Goal: Navigation & Orientation: Understand site structure

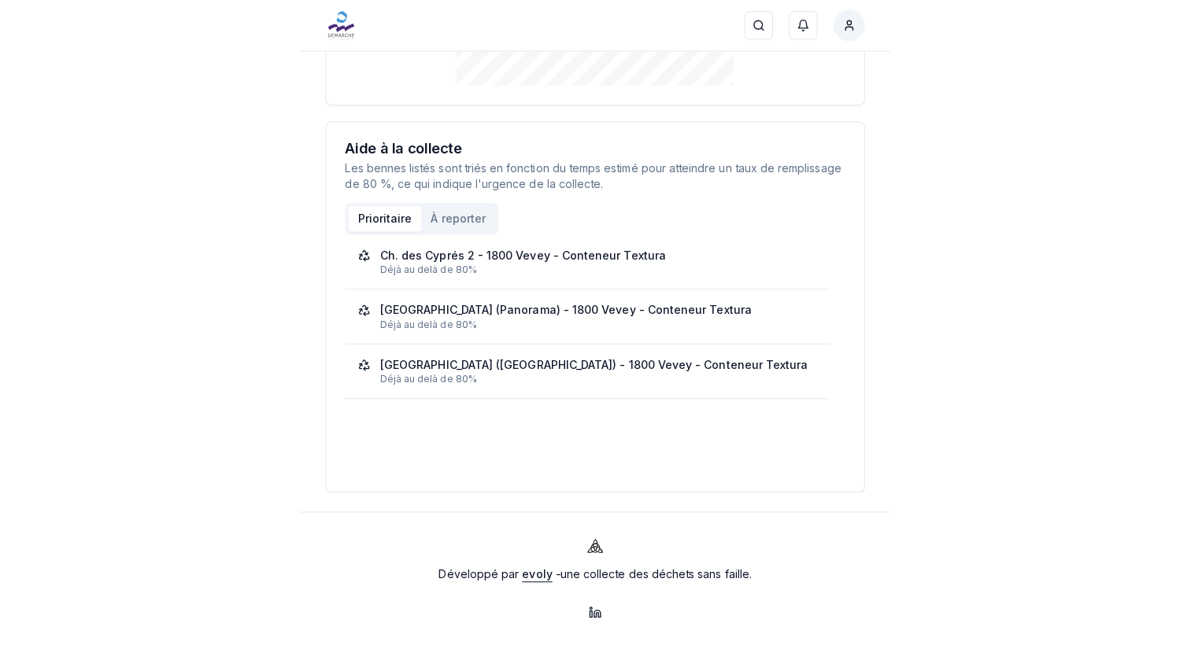
scroll to position [85, 0]
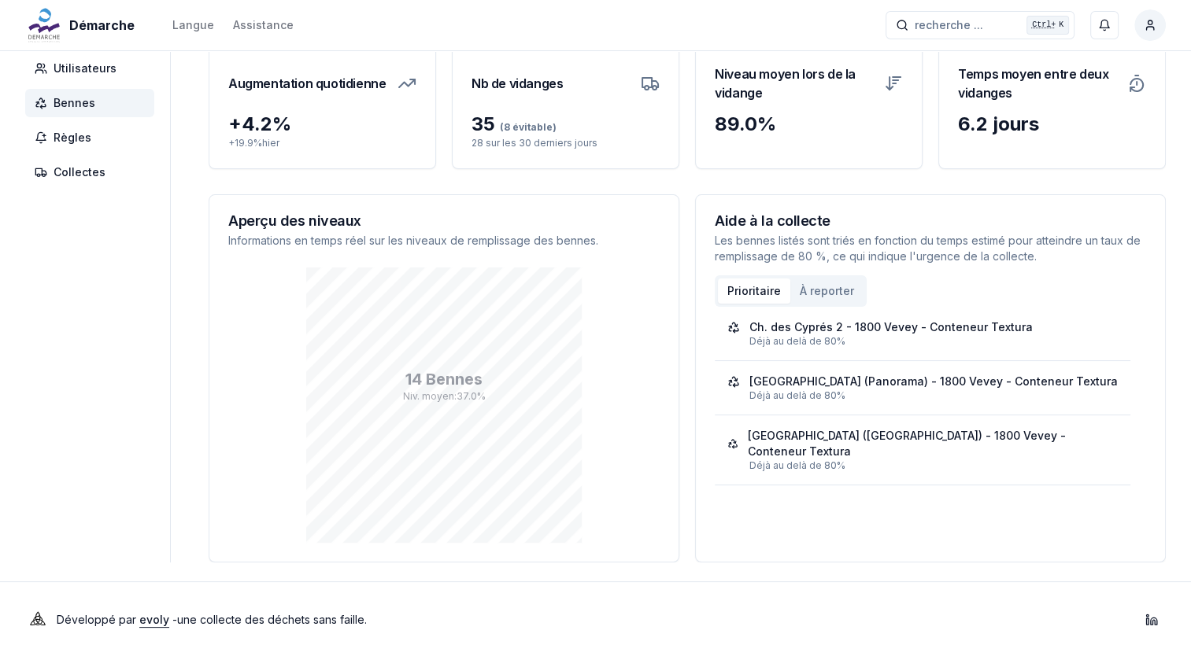
click at [81, 109] on span "Bennes" at bounding box center [75, 103] width 42 height 16
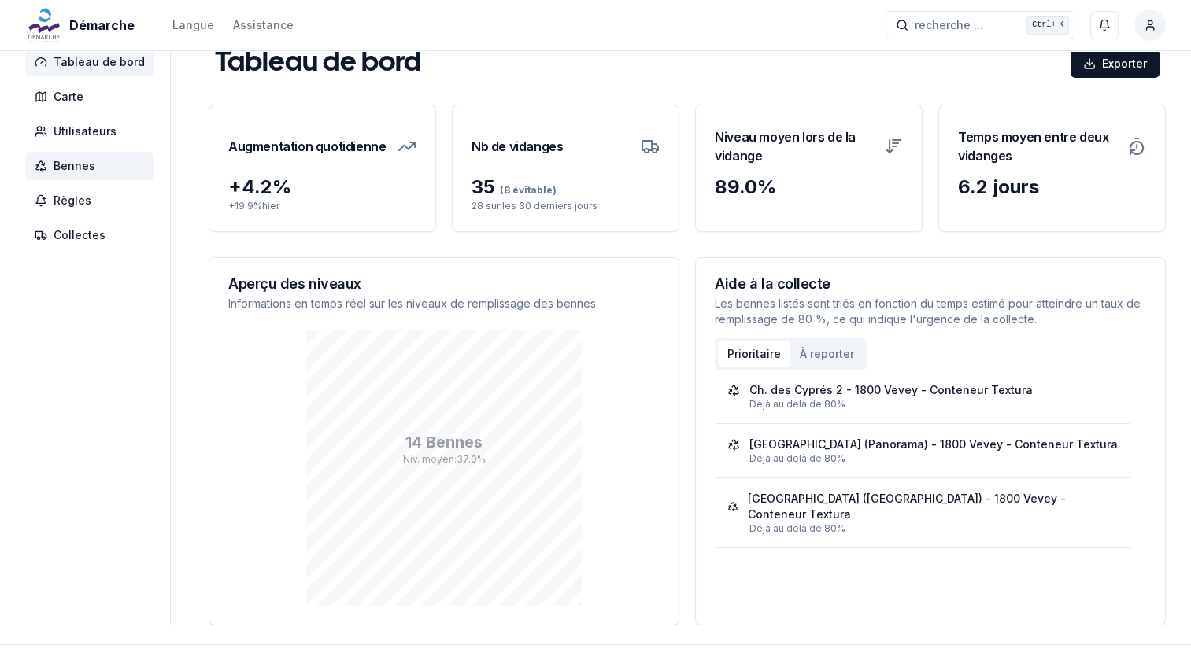
click at [81, 109] on span "Carte" at bounding box center [89, 97] width 129 height 28
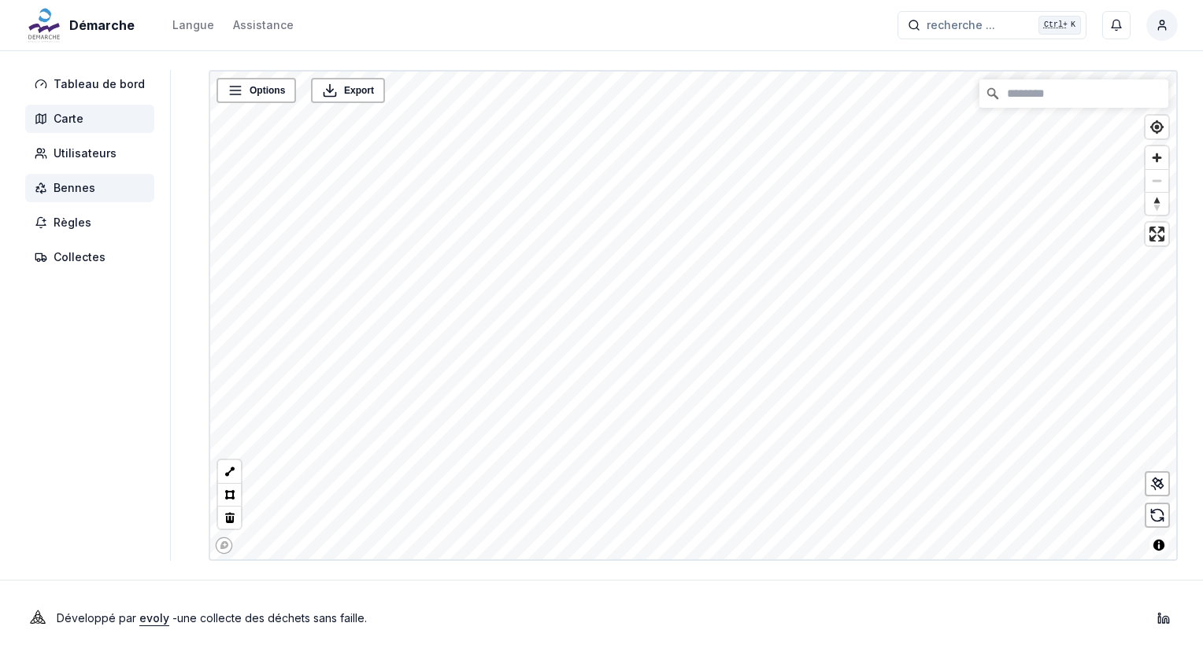
click at [92, 198] on span "Bennes" at bounding box center [89, 188] width 129 height 28
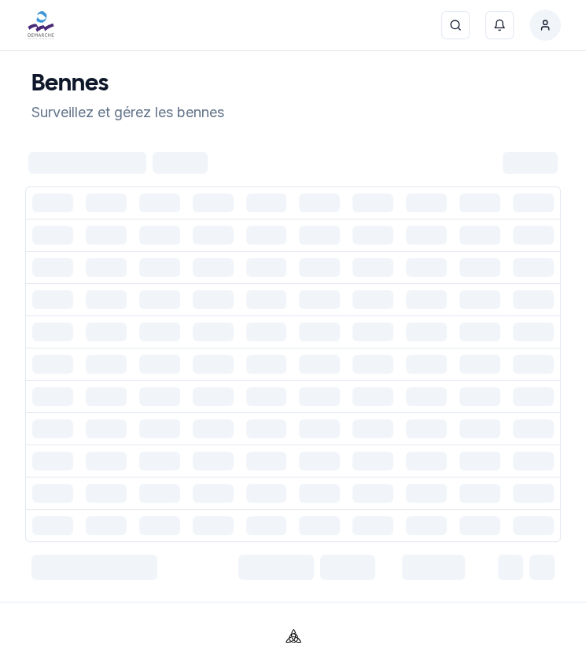
click at [318, 61] on div "Démarche Langue Assistance recherche ... recherche ... Ctrl+ K Behar Hoxha Tabl…" at bounding box center [293, 374] width 586 height 748
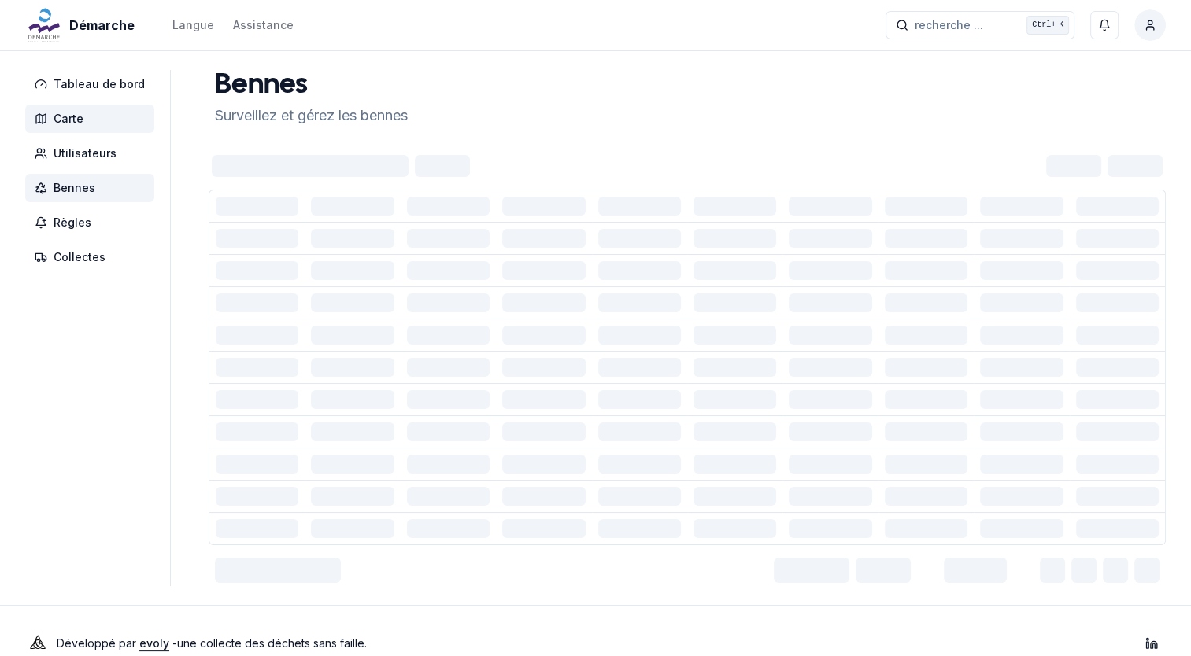
click at [96, 120] on span "Carte" at bounding box center [89, 119] width 129 height 28
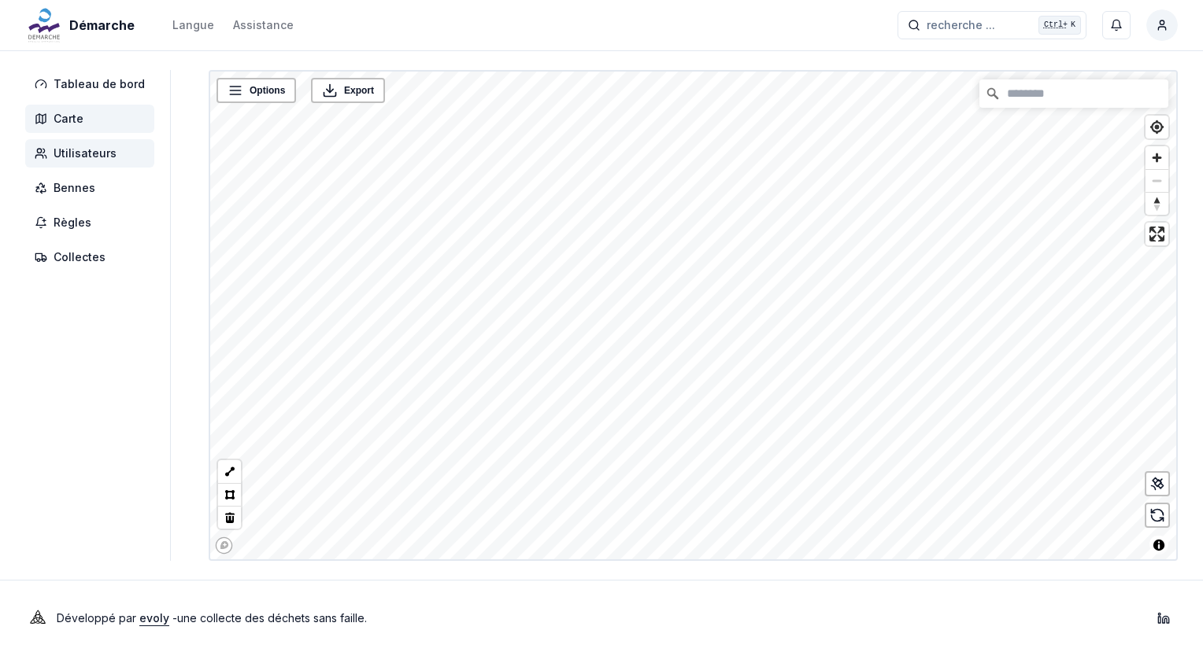
click at [97, 144] on span "Utilisateurs" at bounding box center [89, 153] width 129 height 28
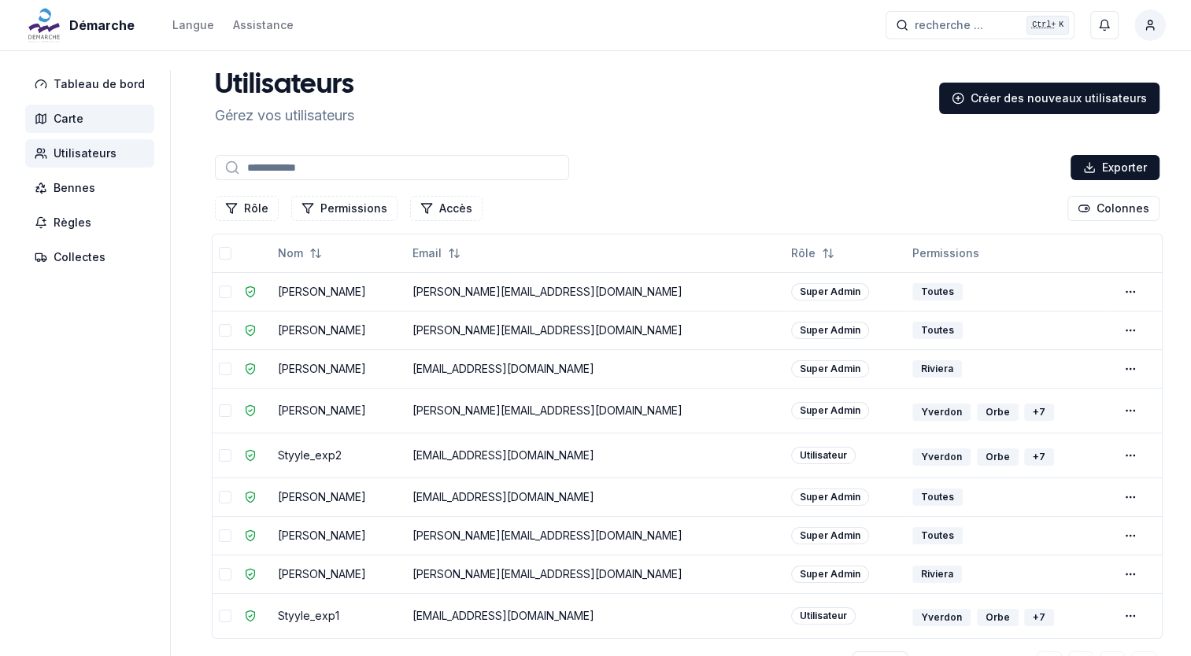
click at [85, 124] on span "Carte" at bounding box center [89, 119] width 129 height 28
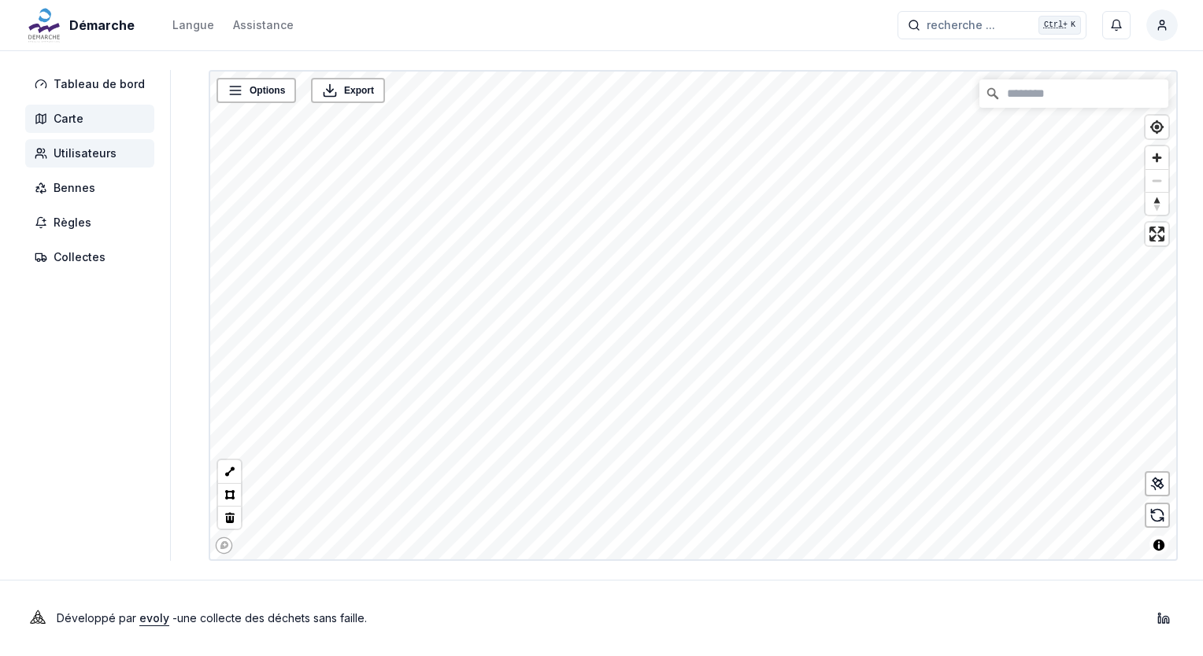
click at [91, 150] on span "Utilisateurs" at bounding box center [85, 154] width 63 height 16
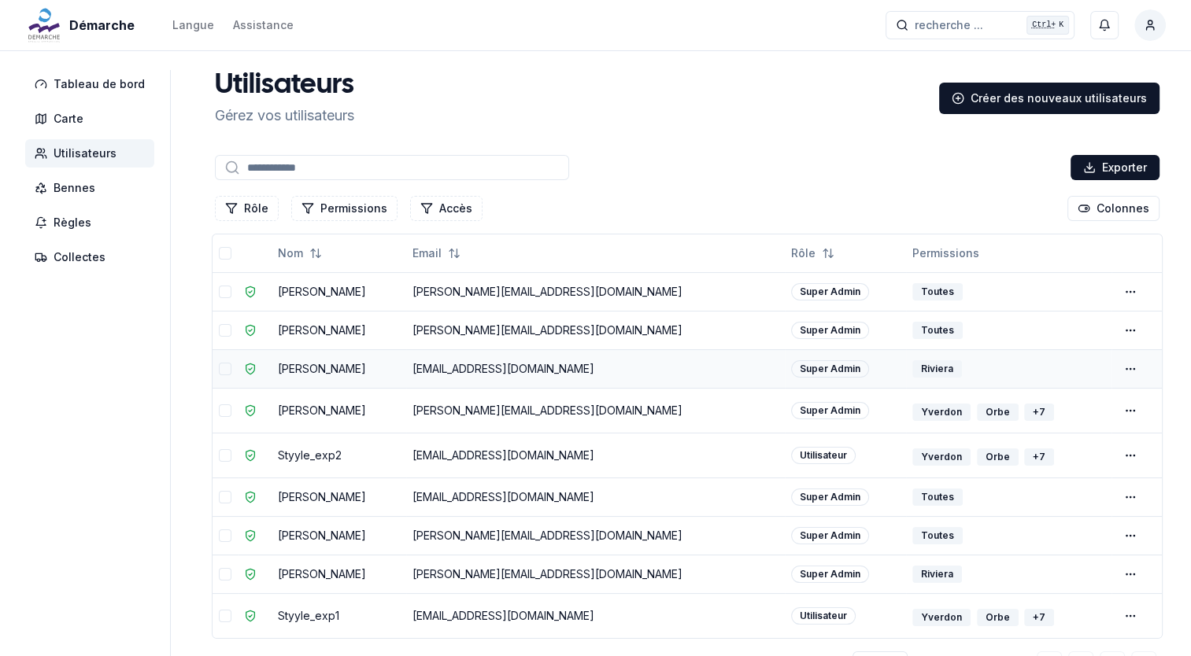
click at [331, 363] on td "[PERSON_NAME]" at bounding box center [339, 369] width 135 height 39
click at [88, 186] on span "Bennes" at bounding box center [75, 188] width 42 height 16
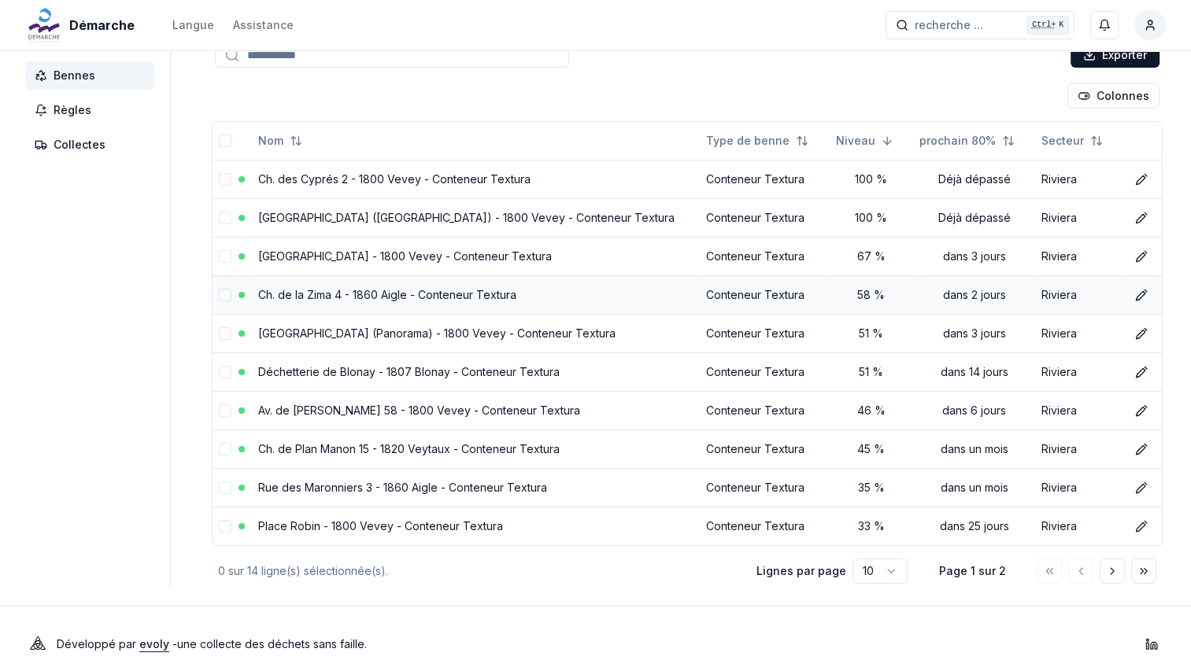
scroll to position [113, 0]
click at [585, 571] on icon "Aller à la page suivante" at bounding box center [1112, 570] width 13 height 13
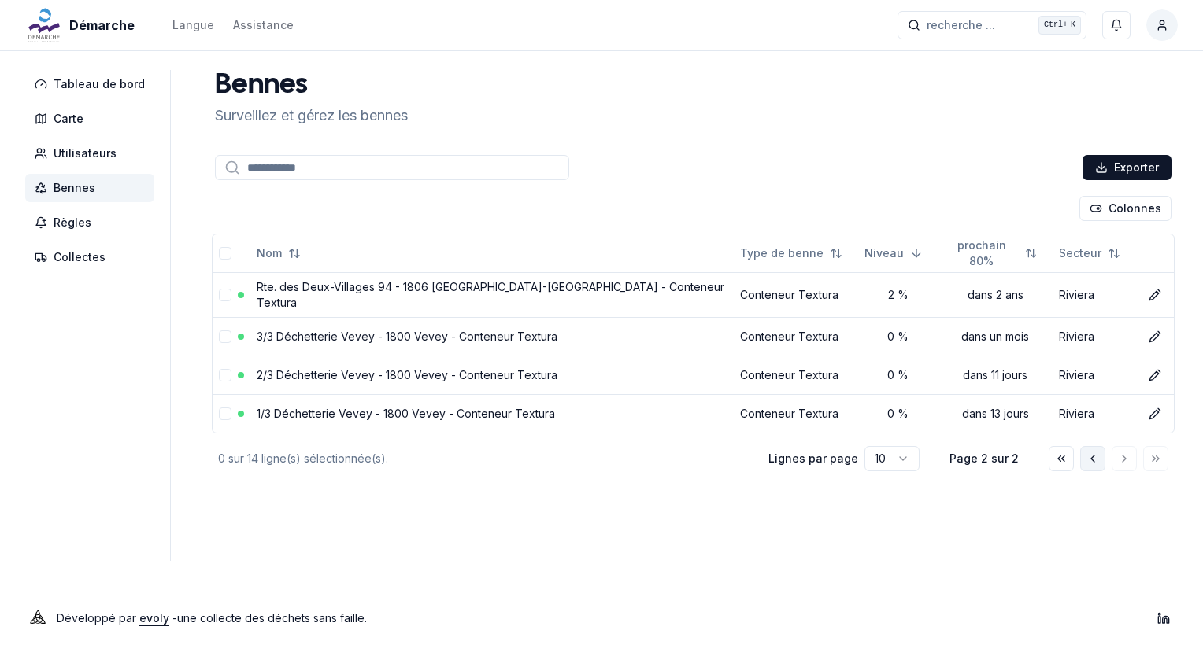
click at [585, 453] on icon "Aller à la page précédente" at bounding box center [1092, 459] width 13 height 13
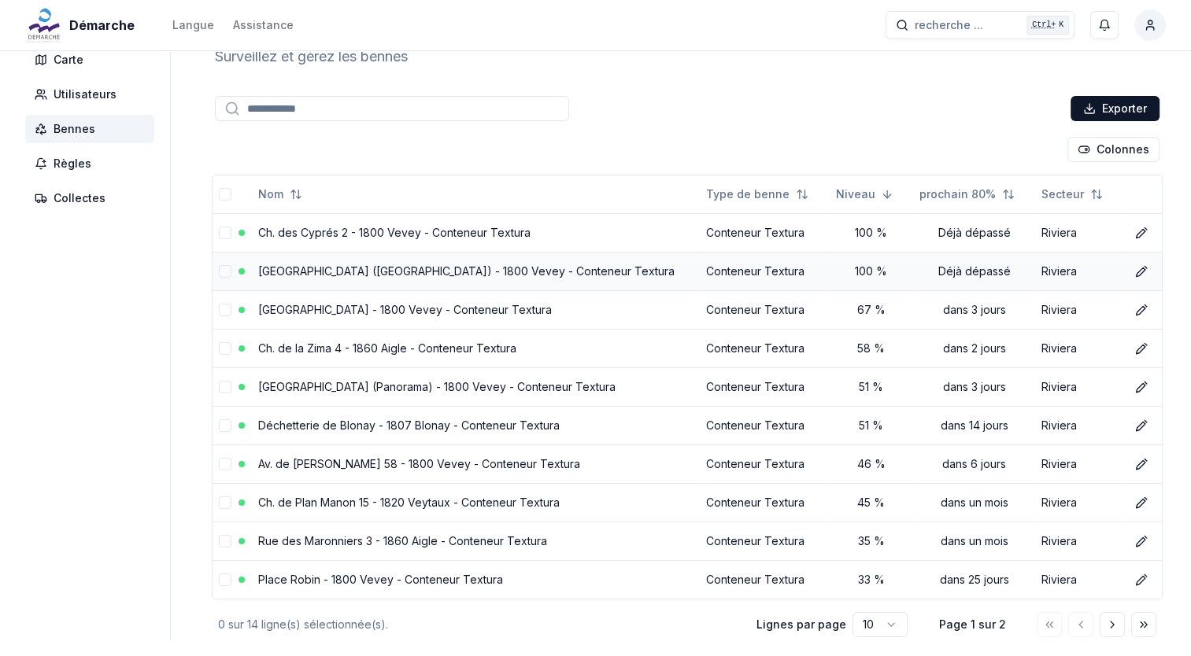
scroll to position [135, 0]
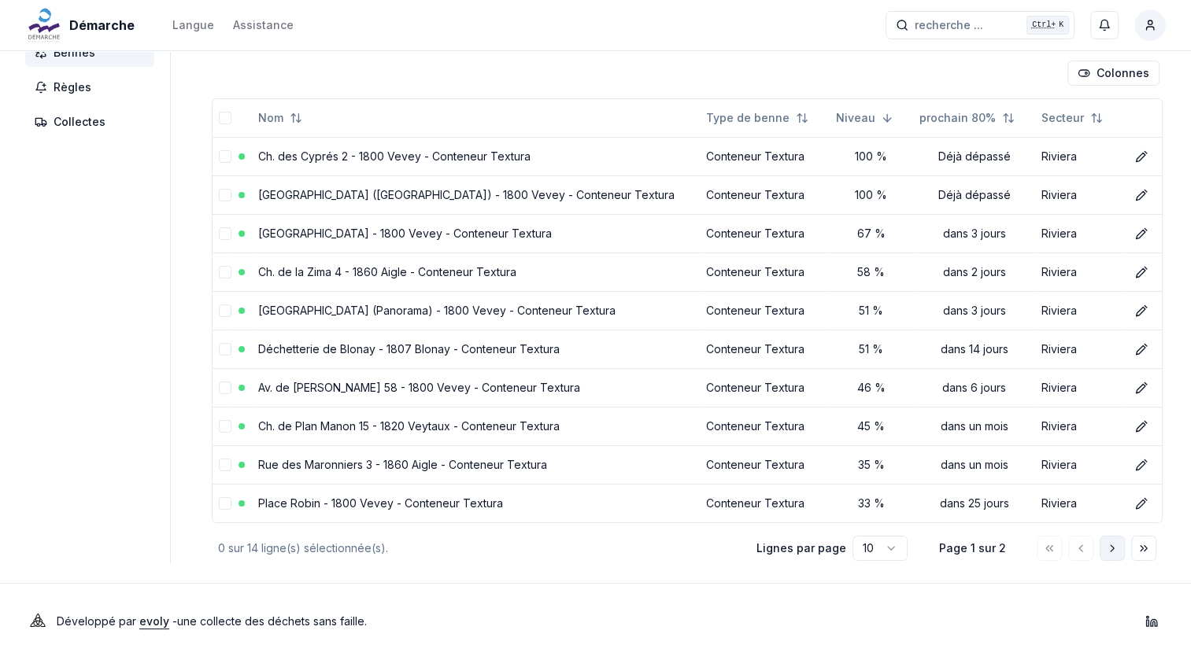
click at [585, 549] on button "Aller à la page suivante" at bounding box center [1112, 548] width 25 height 25
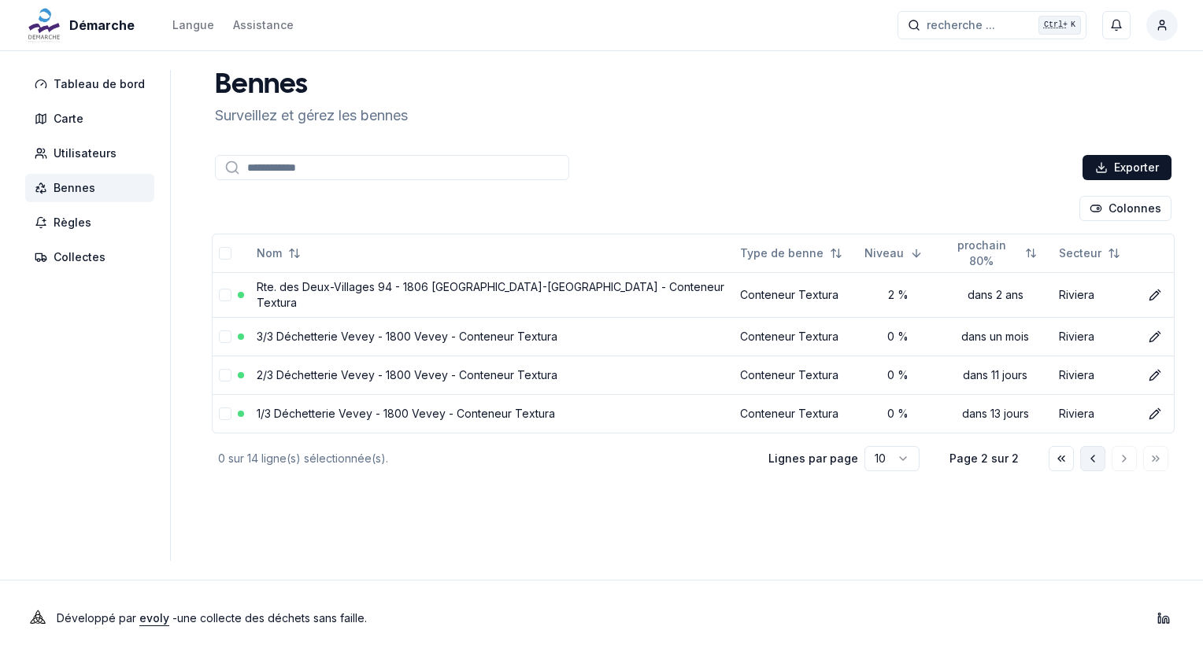
click at [585, 453] on icon "Aller à la page précédente" at bounding box center [1092, 459] width 13 height 13
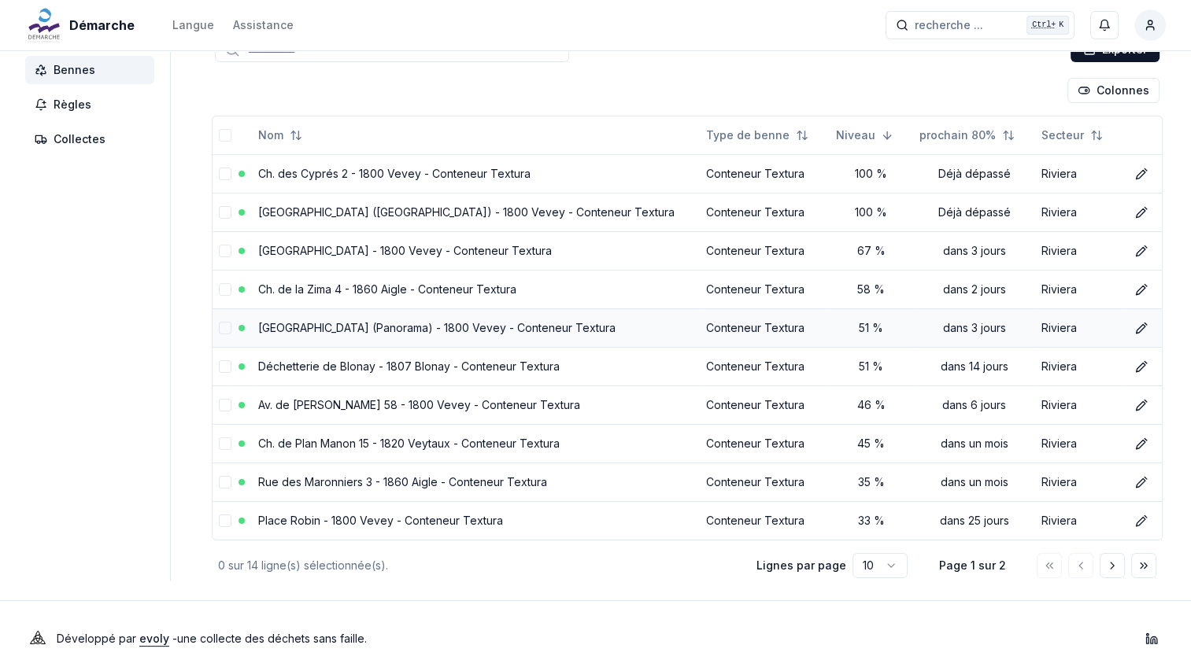
scroll to position [135, 0]
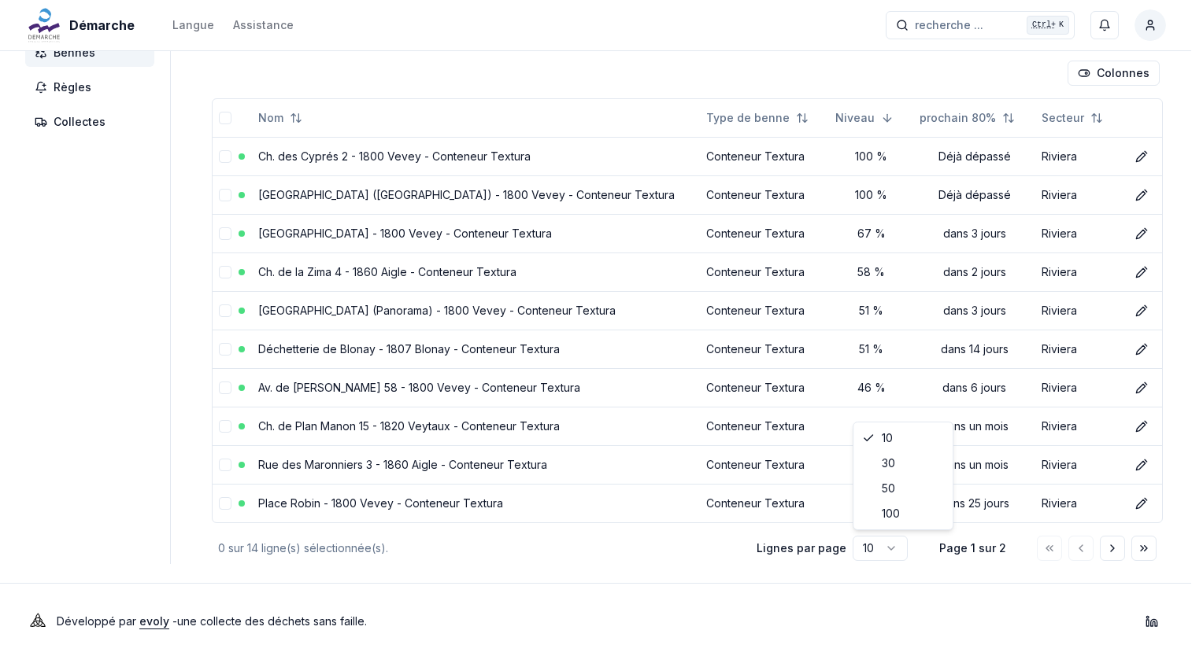
click at [585, 548] on html "Démarche Langue Assistance recherche ... recherche ... Ctrl+ K Behar Hoxha Tabl…" at bounding box center [601, 262] width 1203 height 795
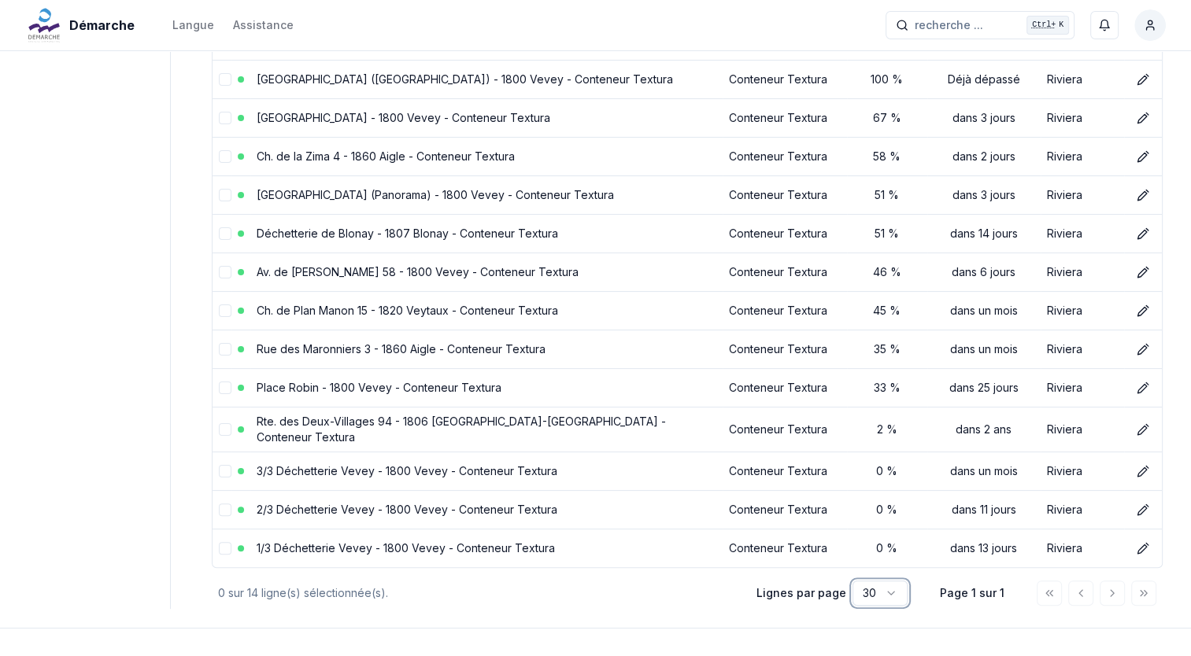
scroll to position [290, 0]
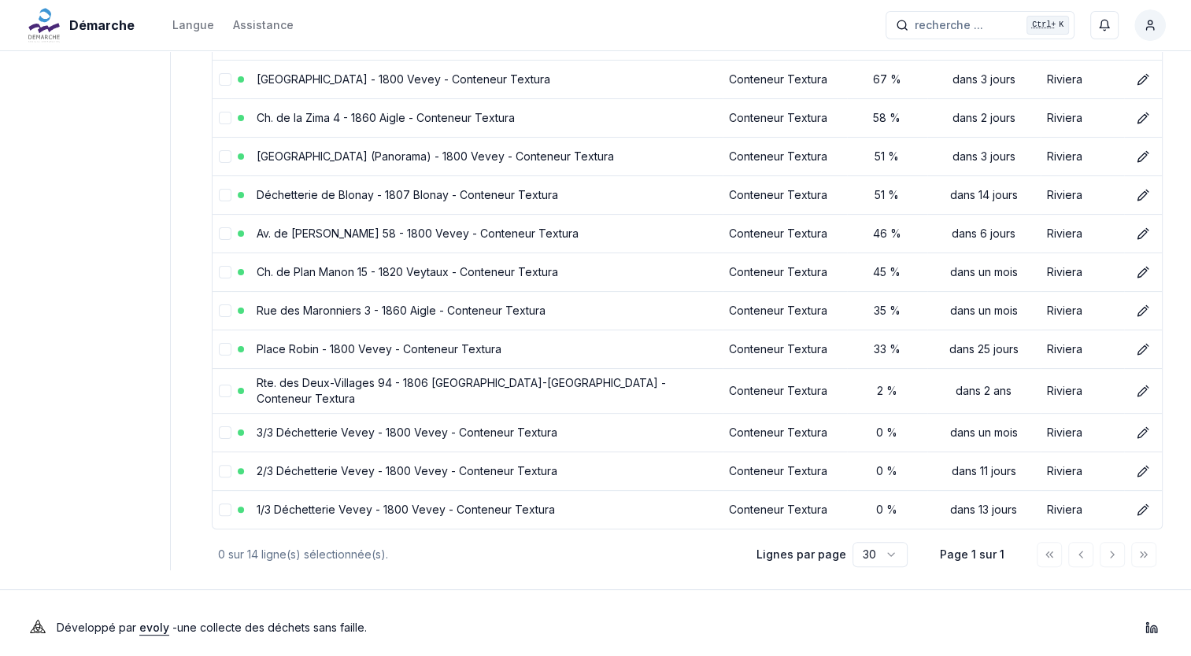
click at [585, 548] on html "Démarche Langue Assistance recherche ... recherche ... Ctrl+ K Behar Hoxha Tabl…" at bounding box center [595, 188] width 1191 height 956
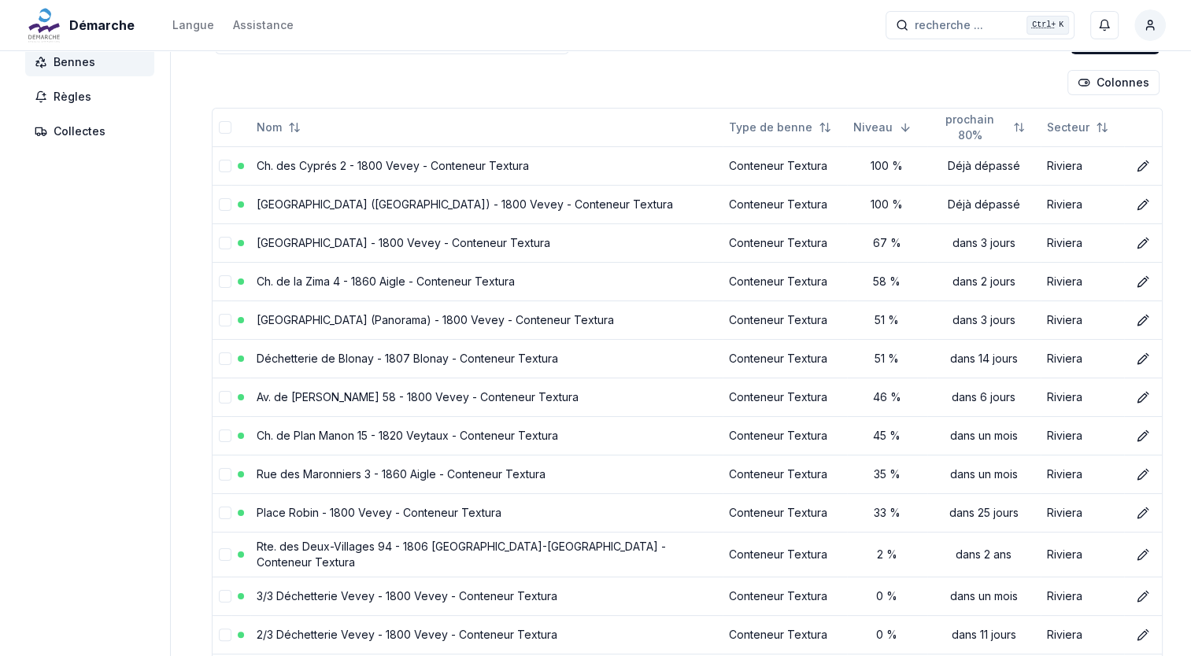
scroll to position [0, 0]
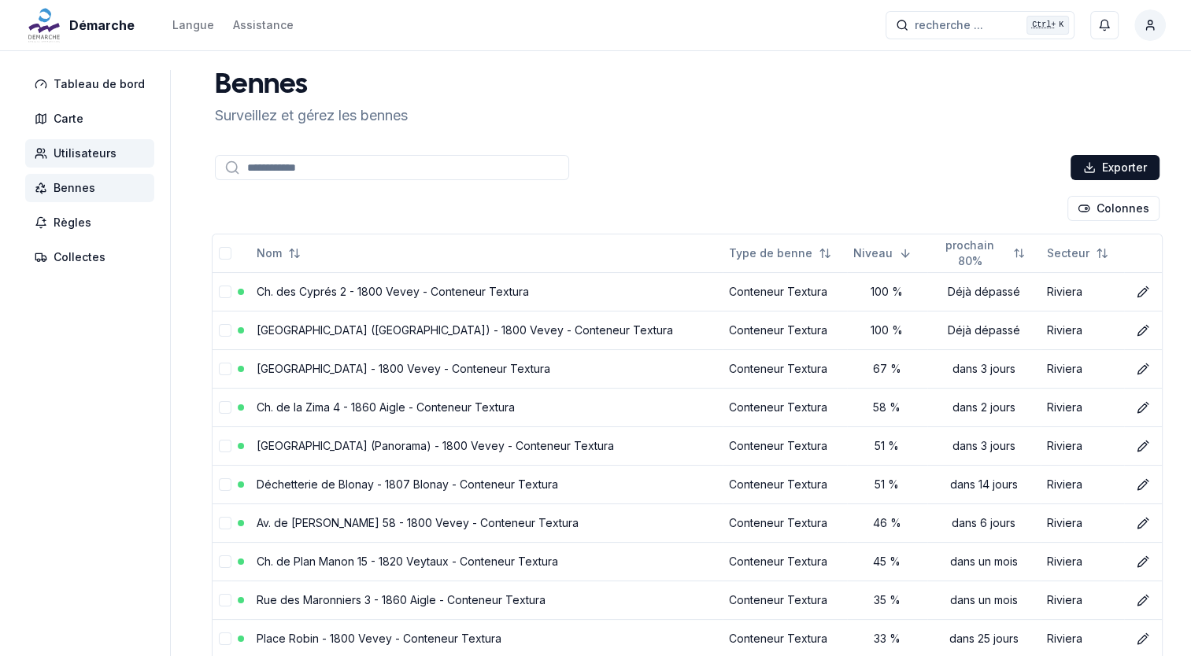
click at [78, 157] on span "Utilisateurs" at bounding box center [85, 154] width 63 height 16
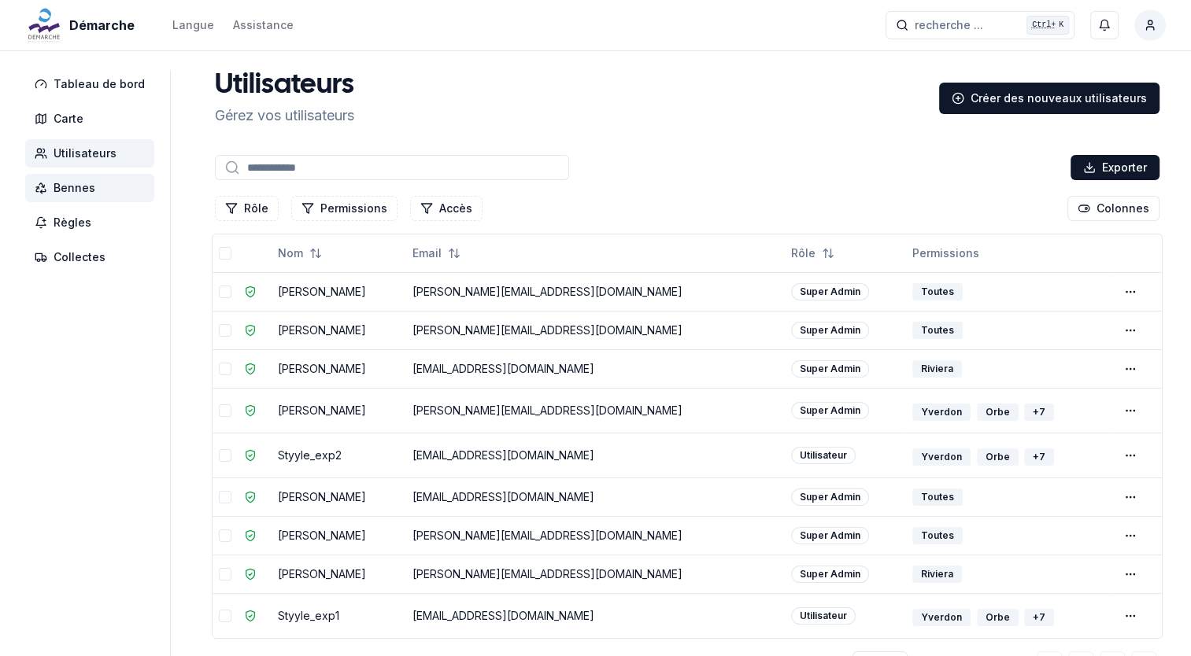
click at [79, 186] on span "Bennes" at bounding box center [75, 188] width 42 height 16
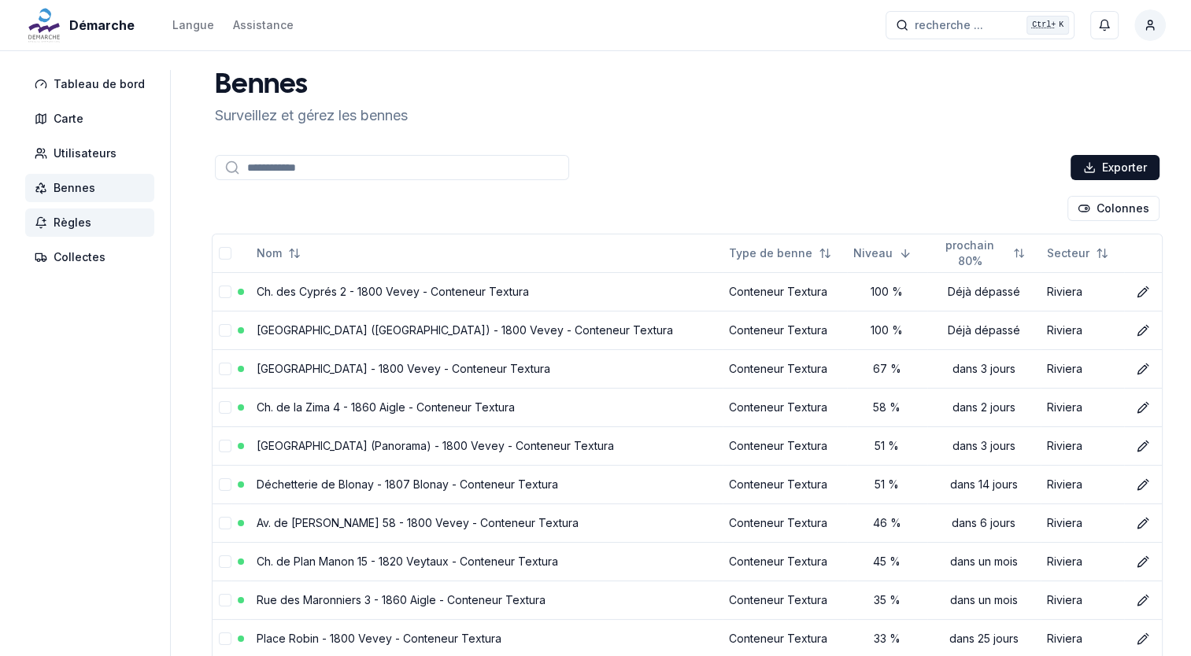
click at [80, 219] on span "Règles" at bounding box center [73, 223] width 38 height 16
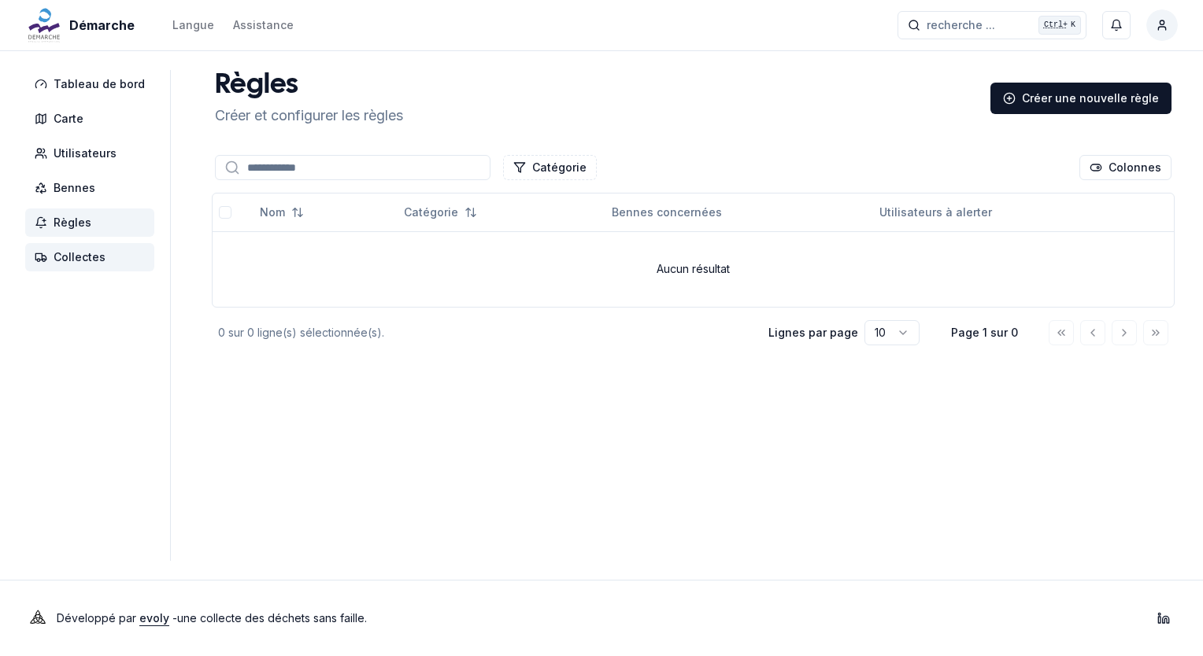
click at [79, 252] on span "Collectes" at bounding box center [80, 258] width 52 height 16
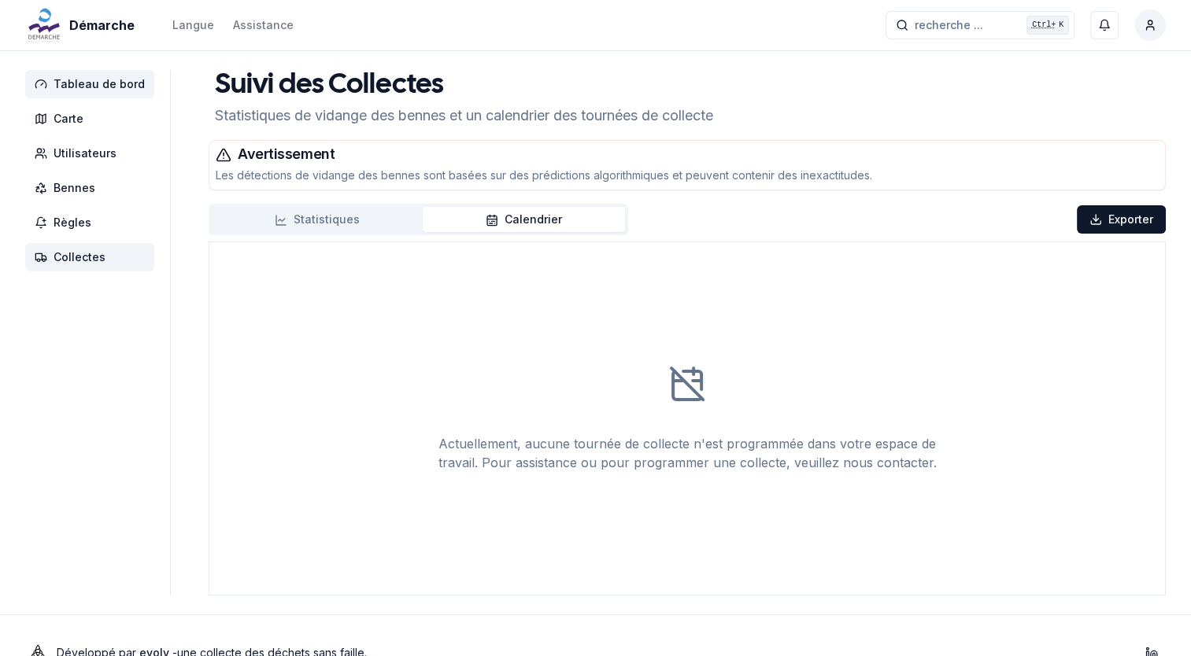
click at [67, 90] on span "Tableau de bord" at bounding box center [99, 84] width 91 height 16
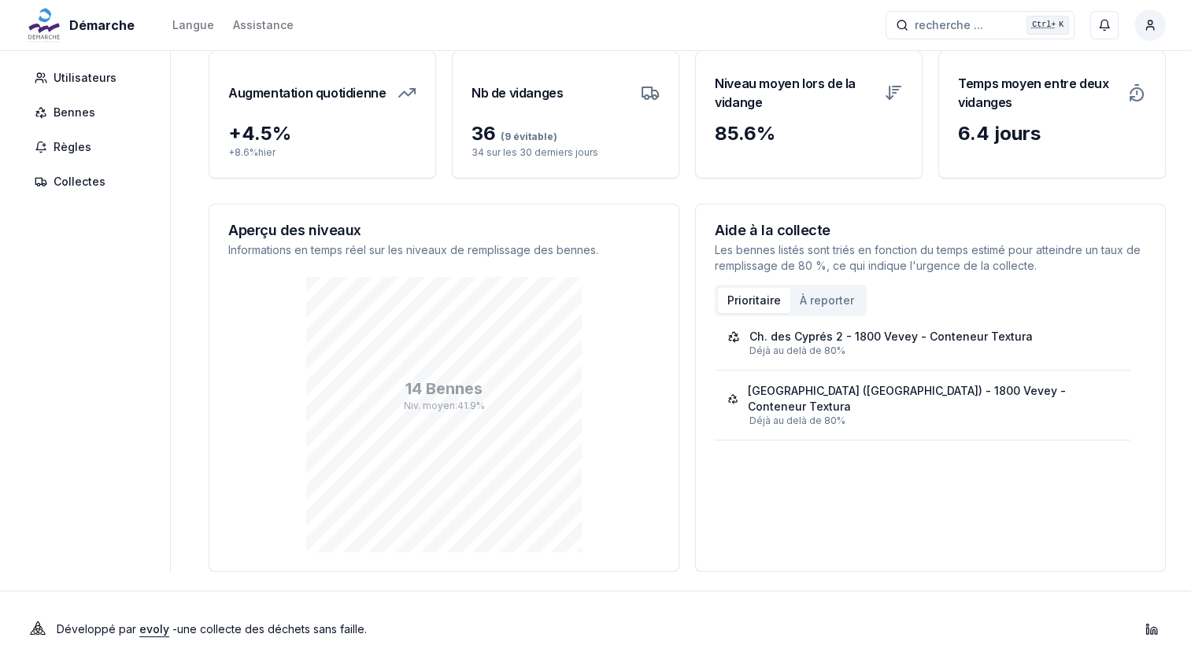
scroll to position [80, 0]
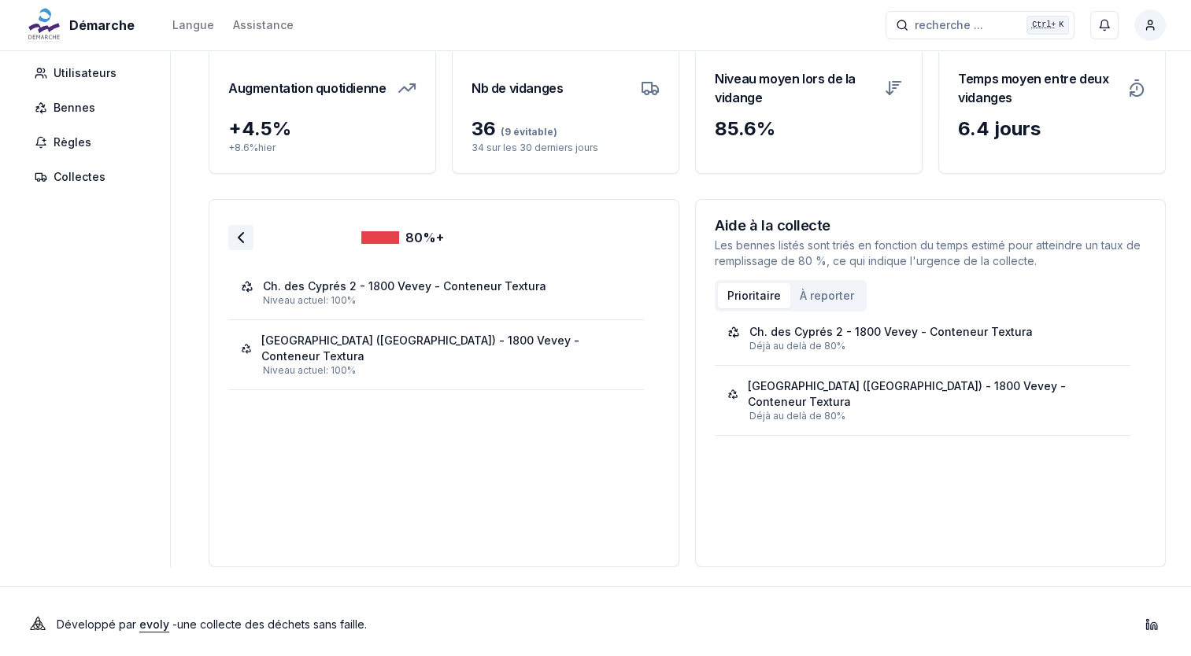
click at [235, 235] on icon at bounding box center [240, 237] width 19 height 19
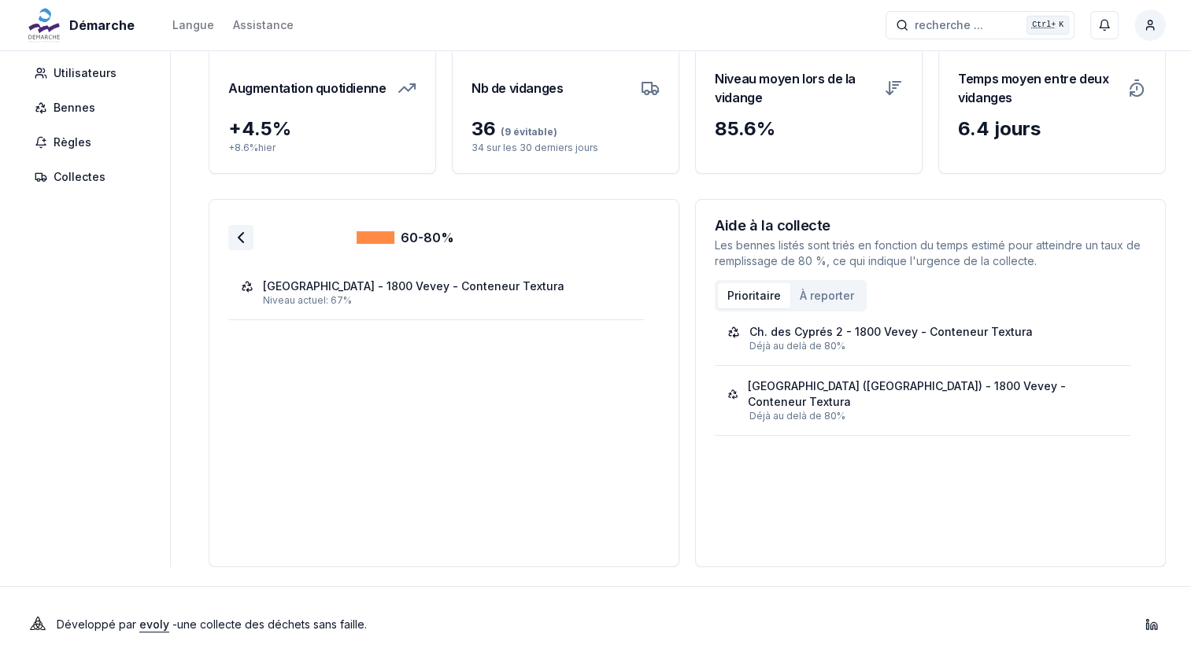
click at [232, 239] on icon at bounding box center [240, 237] width 19 height 19
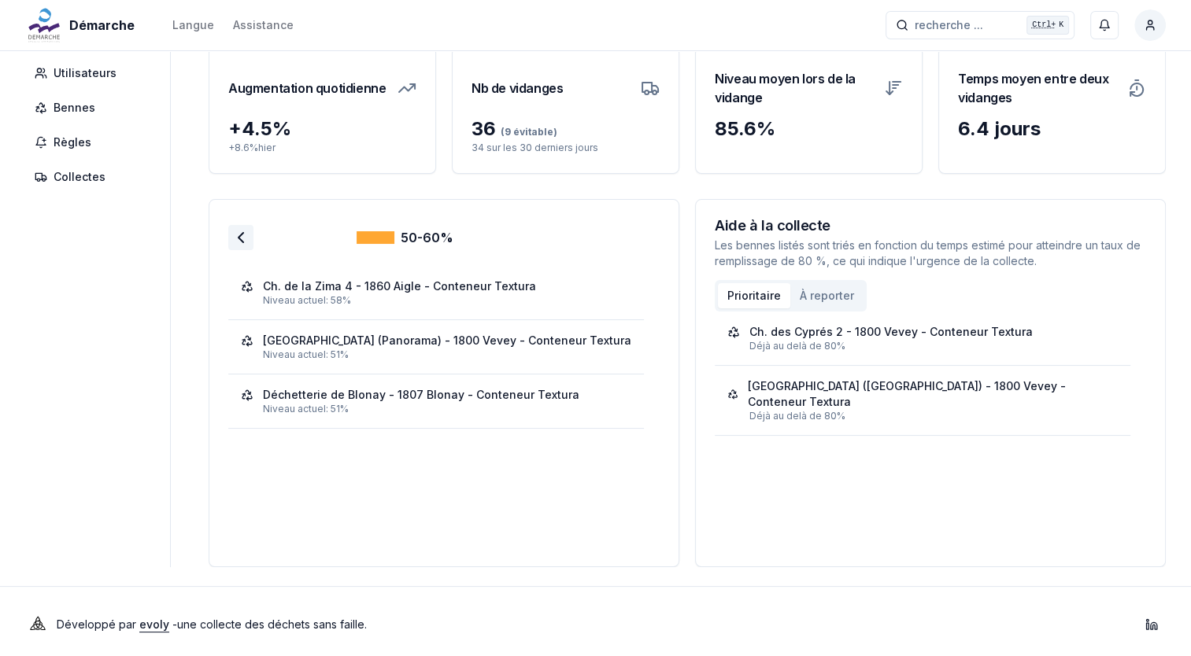
click at [242, 236] on icon at bounding box center [240, 237] width 19 height 19
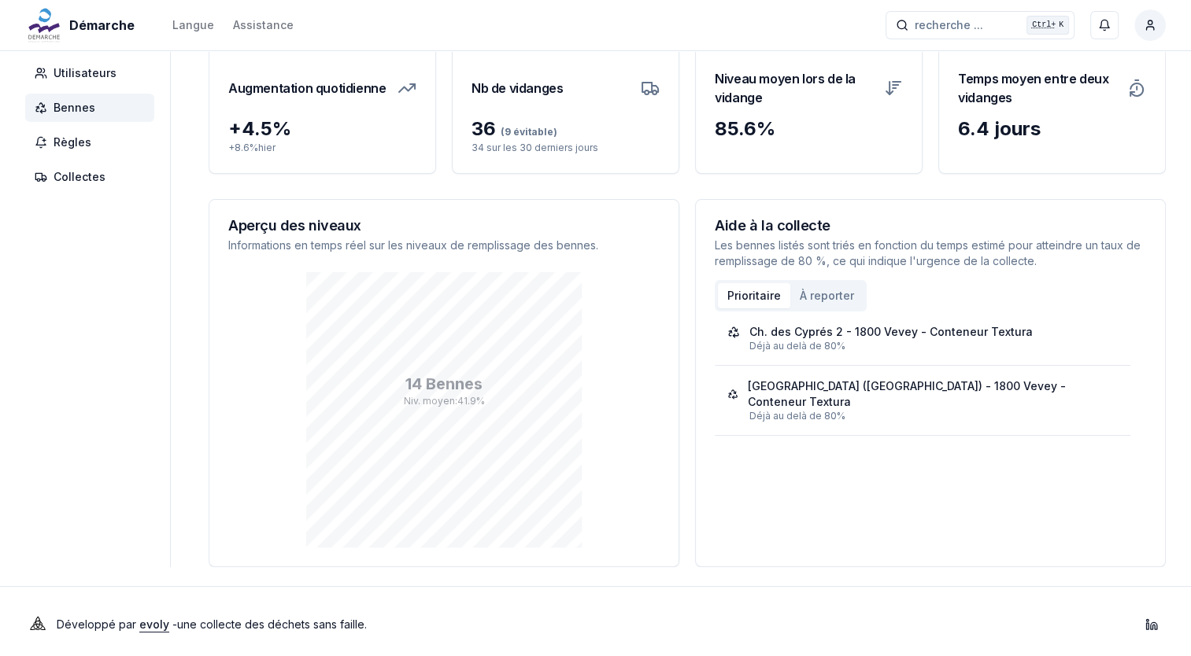
click at [101, 112] on span "Bennes" at bounding box center [89, 108] width 129 height 28
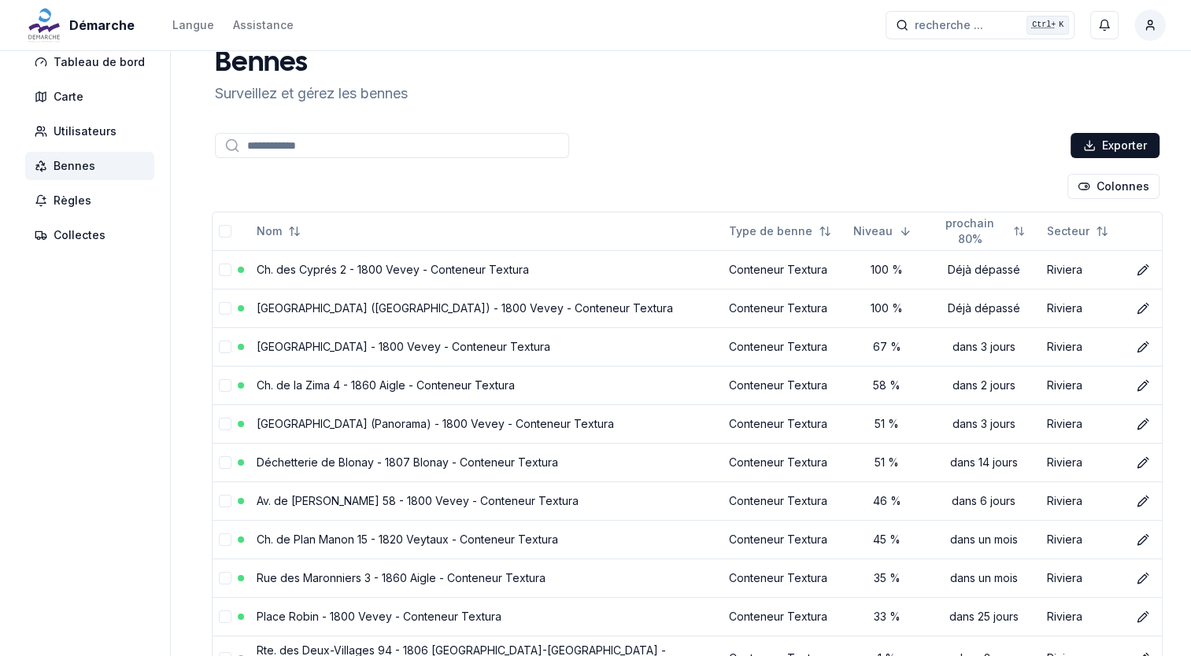
scroll to position [80, 0]
